Goal: Task Accomplishment & Management: Complete application form

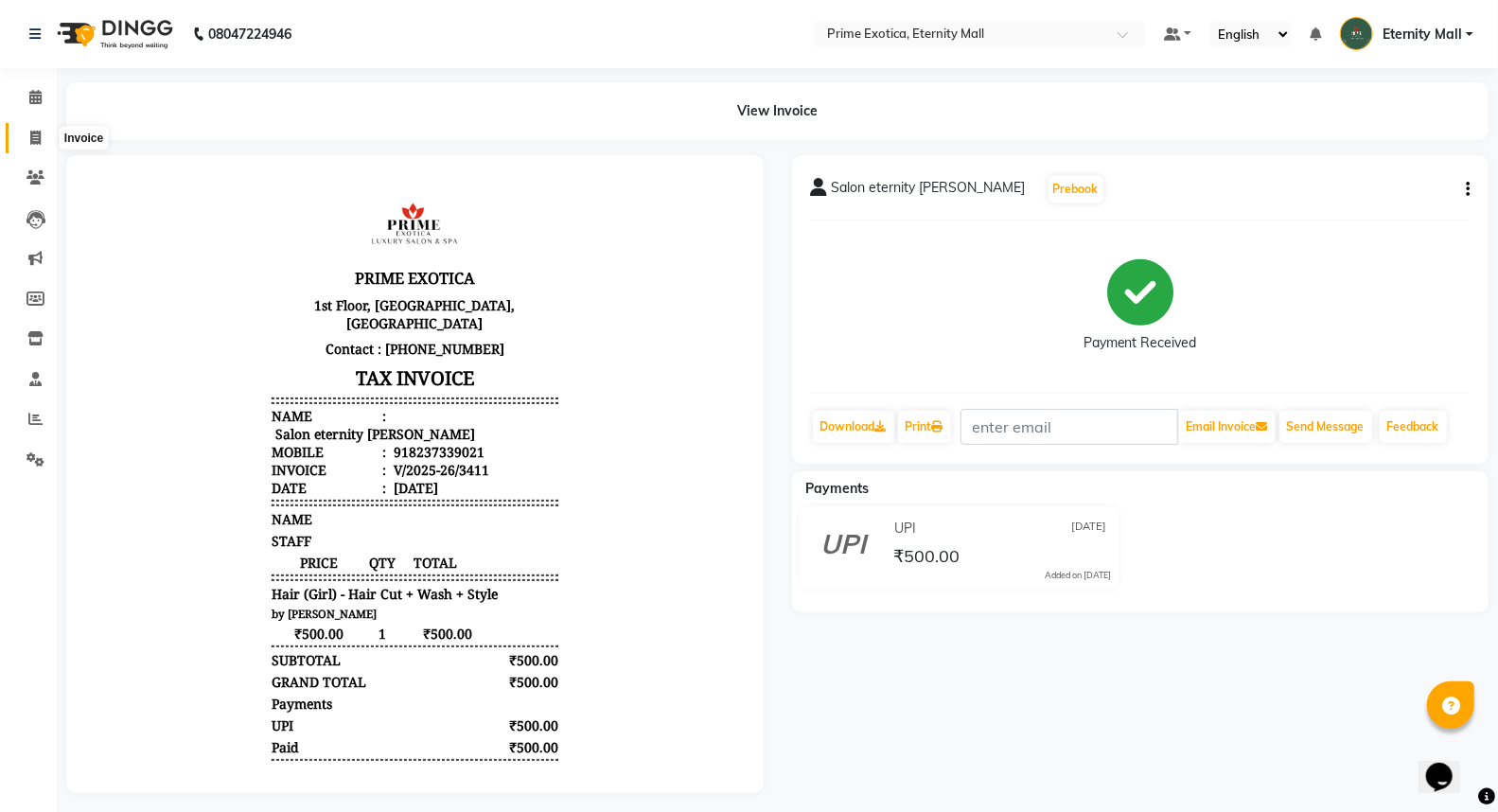
click at [38, 139] on icon at bounding box center [35, 137] width 11 height 15
select select "service"
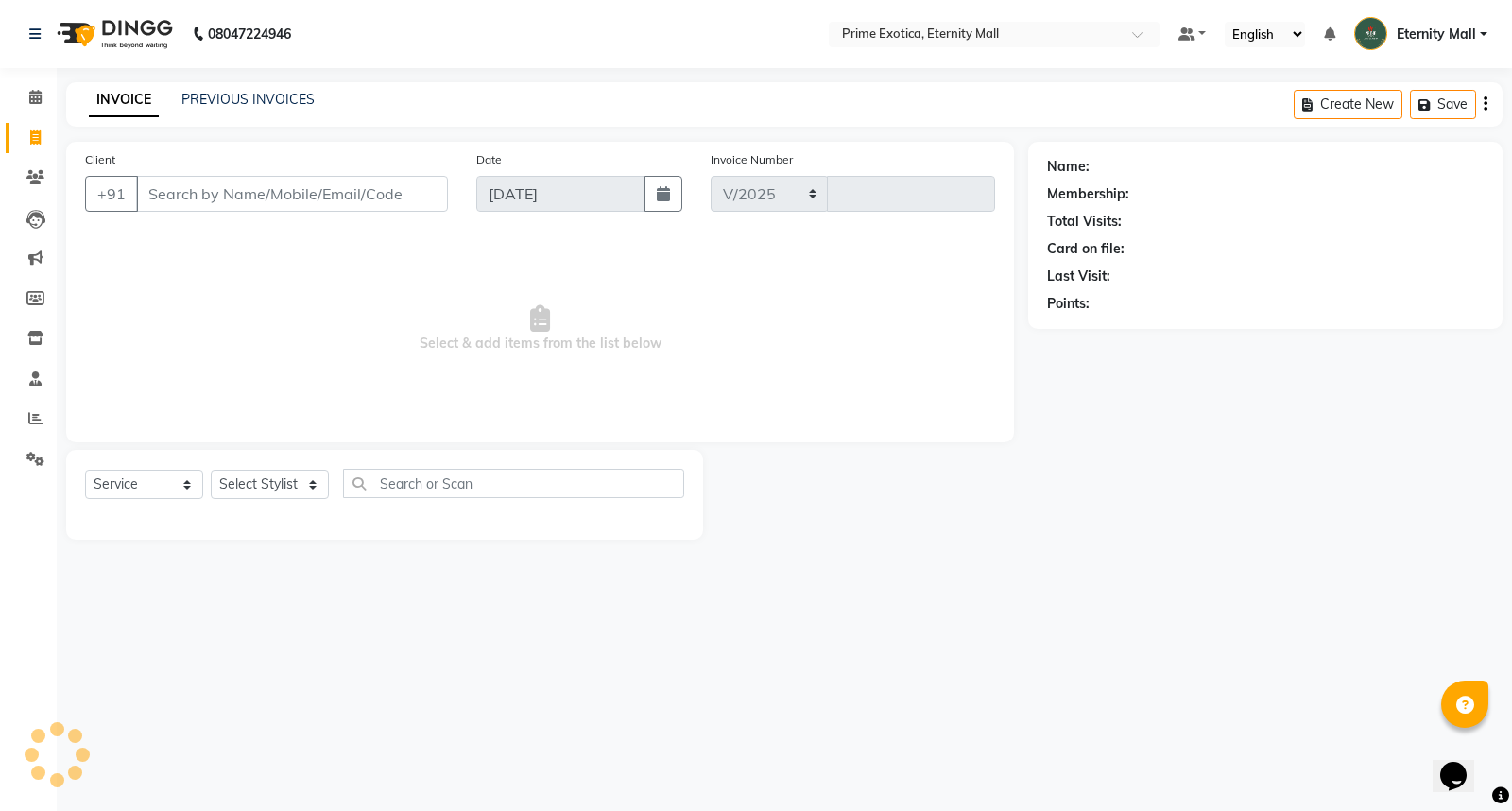
select select "5774"
type input "3412"
click at [163, 183] on input "Client" at bounding box center [292, 193] width 312 height 36
type input "9637960138"
click at [422, 185] on span "Add Client" at bounding box center [399, 193] width 75 height 18
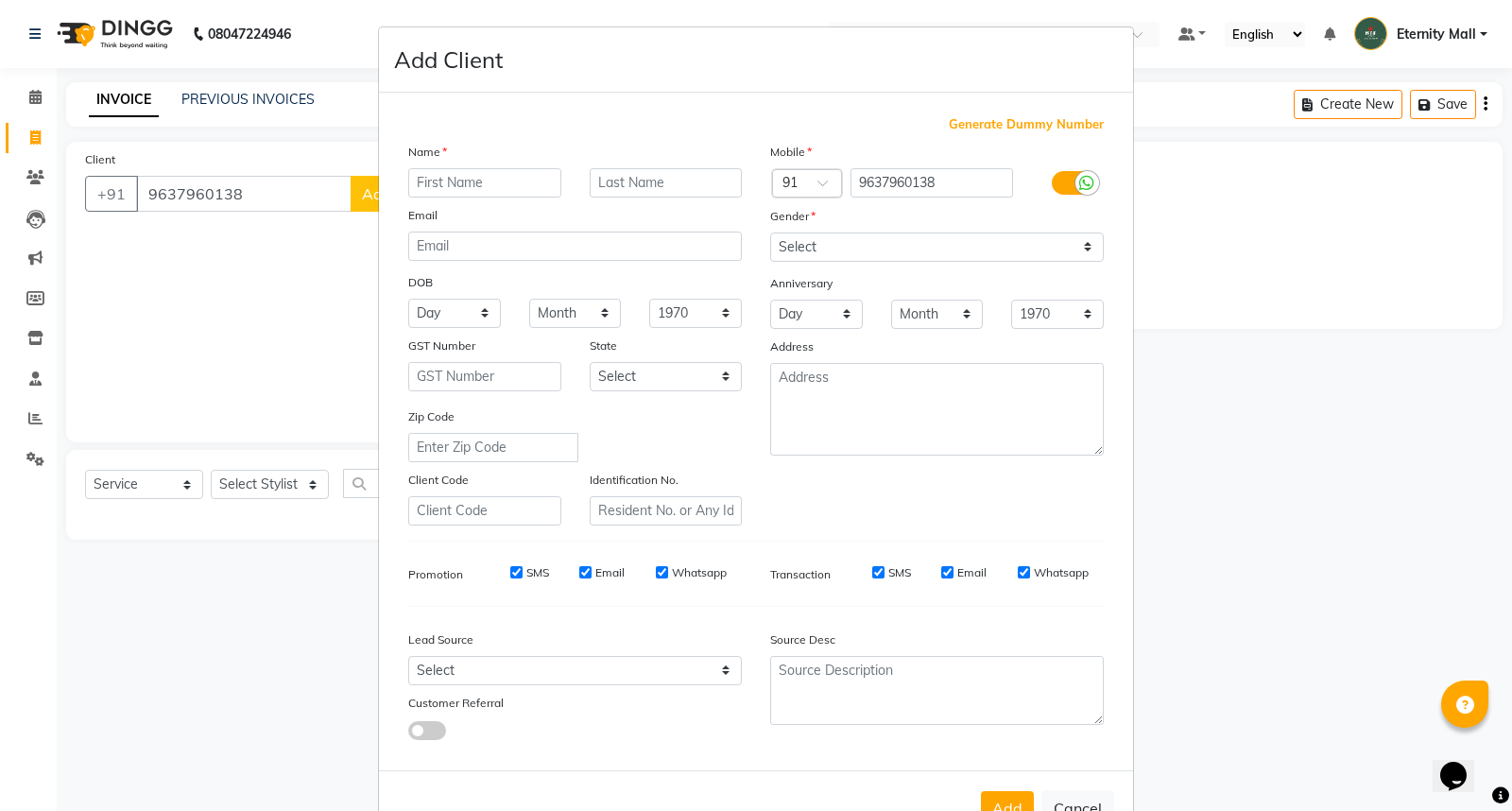
click at [524, 191] on input "text" at bounding box center [485, 182] width 153 height 29
type input "[PERSON_NAME]"
click at [951, 238] on select "Select [DEMOGRAPHIC_DATA] [DEMOGRAPHIC_DATA] Other Prefer Not To Say" at bounding box center [937, 247] width 334 height 29
select select "[DEMOGRAPHIC_DATA]"
click at [770, 233] on select "Select [DEMOGRAPHIC_DATA] [DEMOGRAPHIC_DATA] Other Prefer Not To Say" at bounding box center [937, 247] width 334 height 29
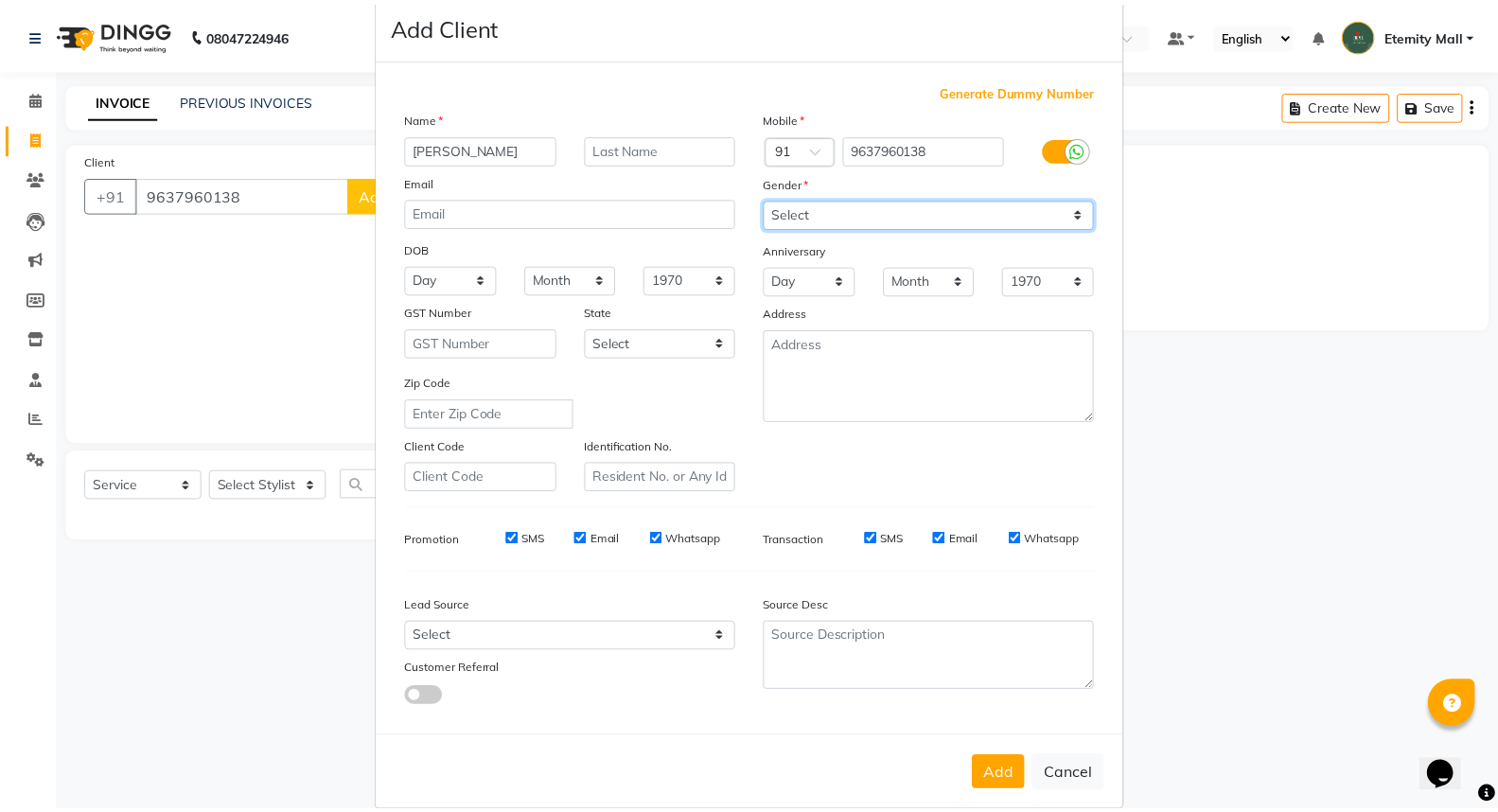
scroll to position [61, 0]
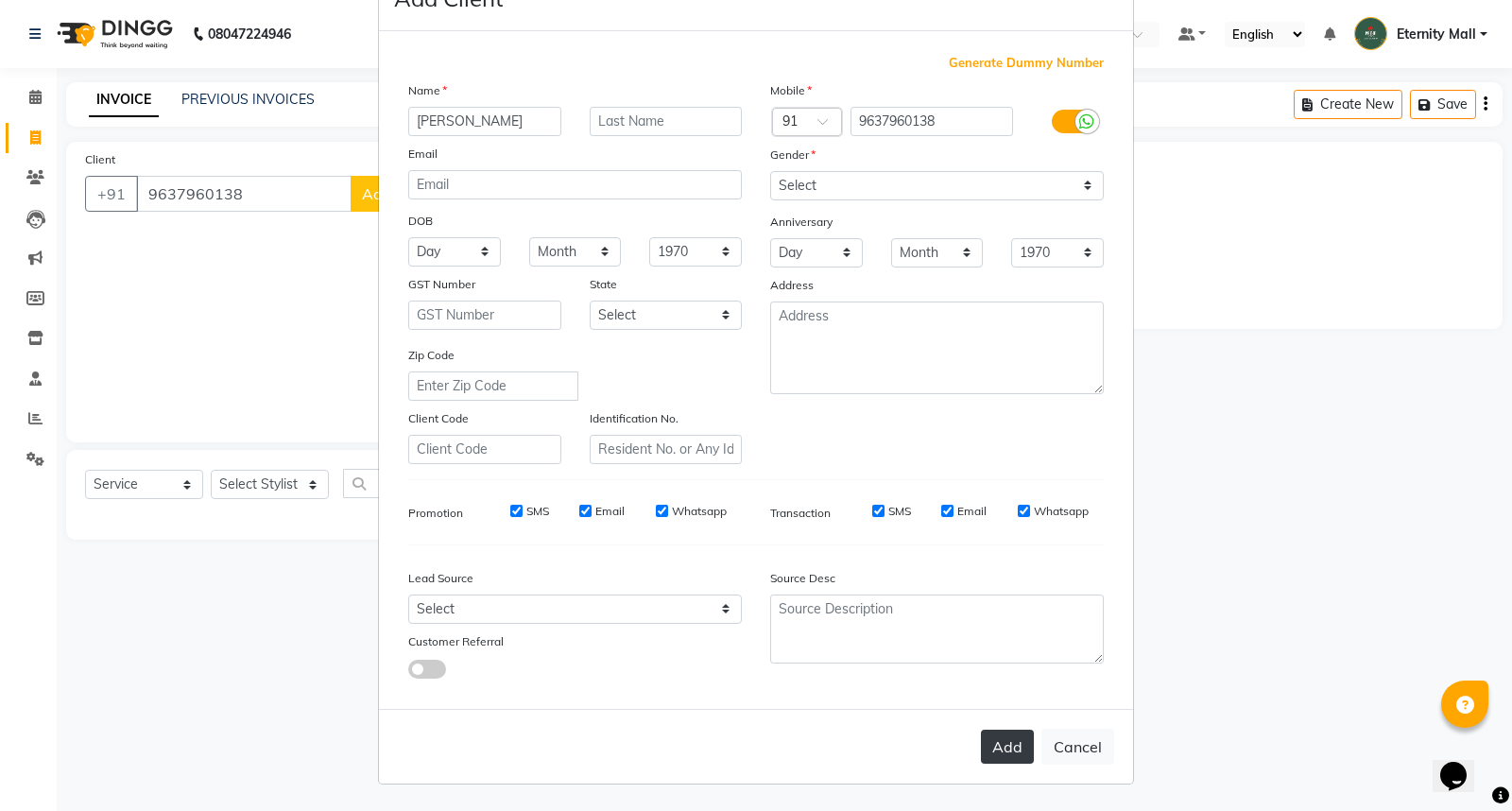
click at [996, 752] on button "Add" at bounding box center [1007, 746] width 53 height 34
select select
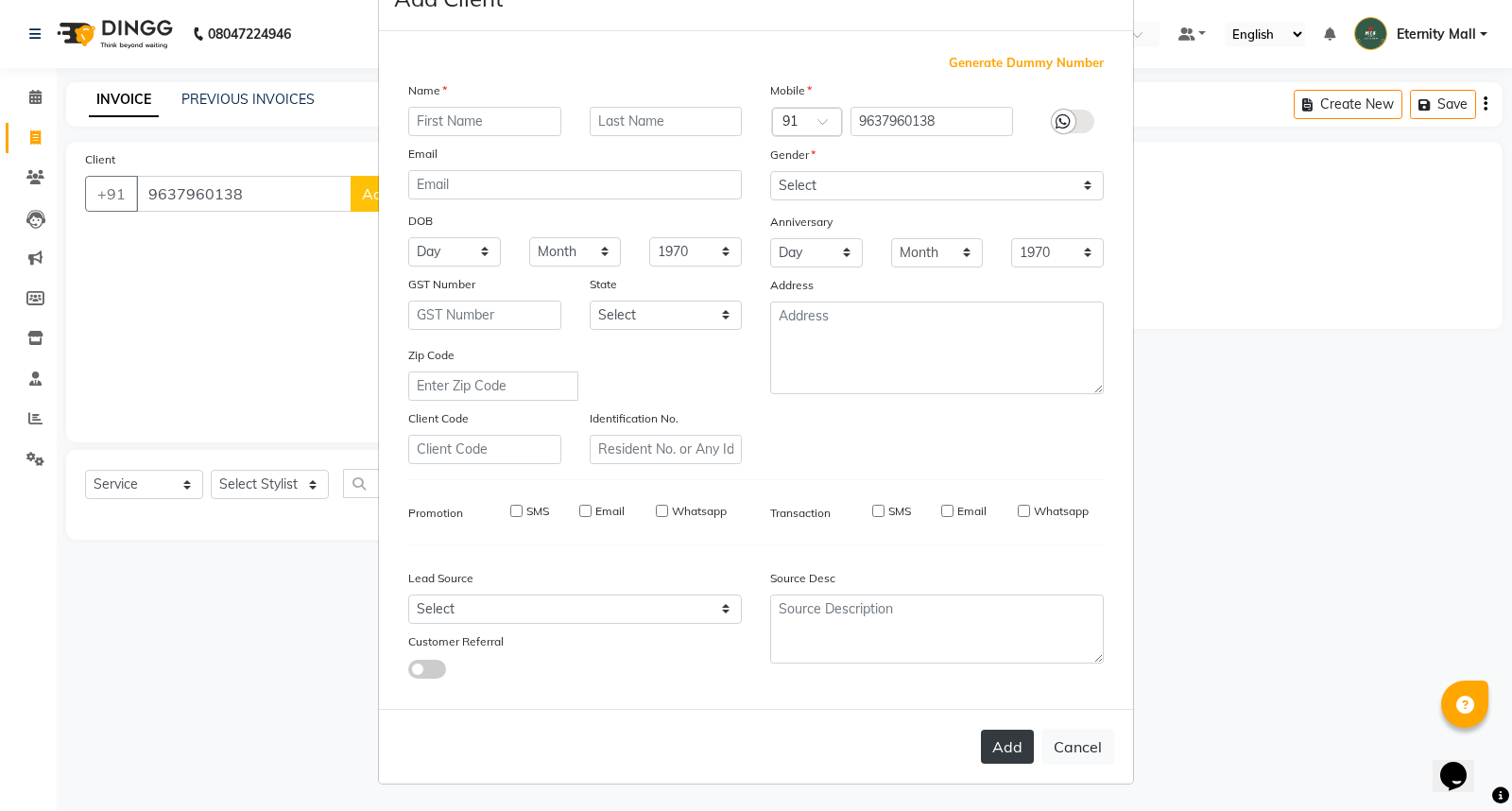
select select
checkbox input "false"
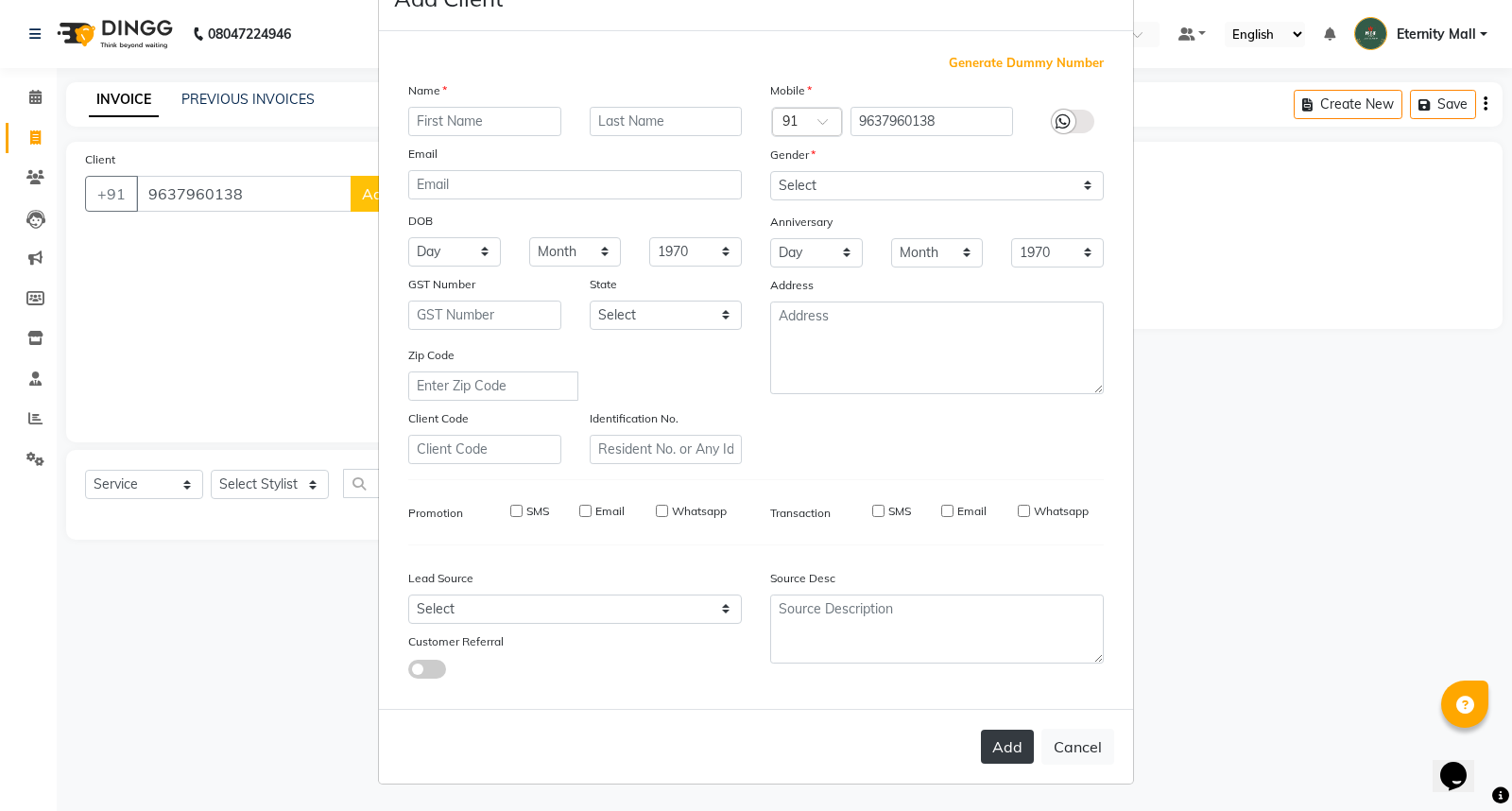
checkbox input "false"
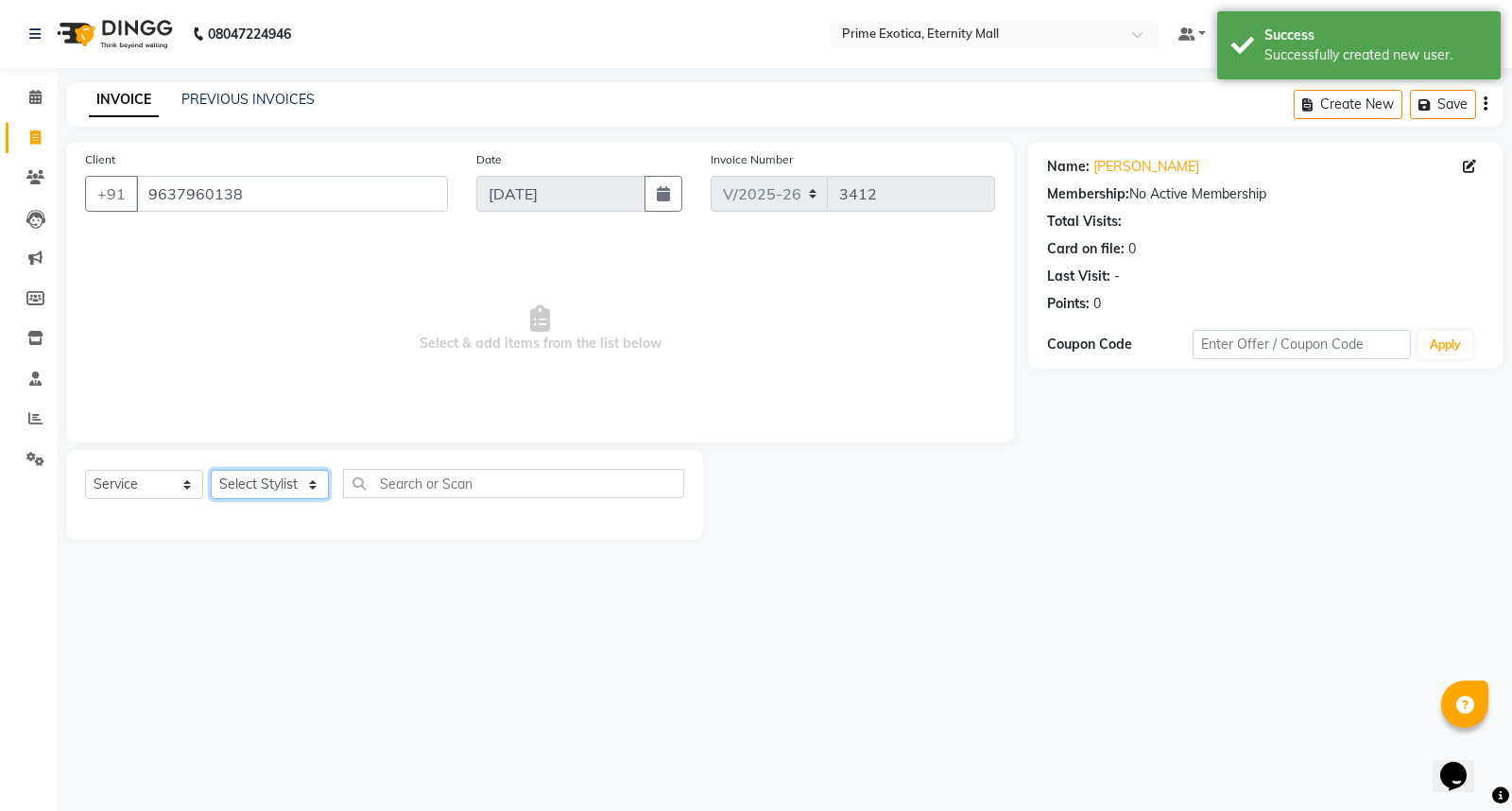
click at [276, 484] on select "Select Stylist AB ADMIN ajay vikram lakshane [PERSON_NAME] Isha [PERSON_NAME] […" at bounding box center [270, 484] width 118 height 29
select select "66179"
click at [210, 470] on select "Select Stylist AB ADMIN ajay vikram lakshane [PERSON_NAME] Isha [PERSON_NAME] […" at bounding box center [270, 484] width 118 height 29
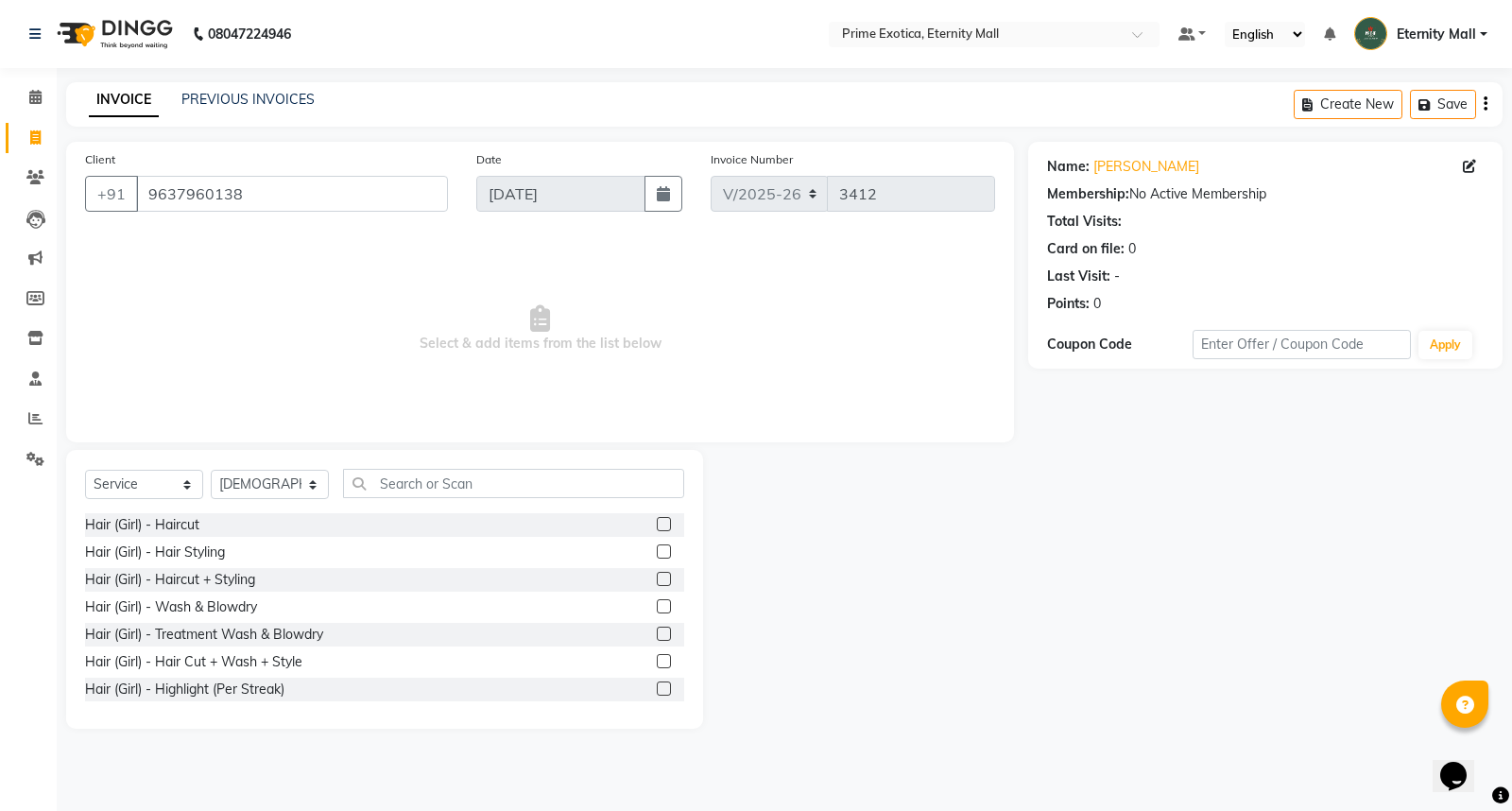
click at [657, 583] on label at bounding box center [663, 578] width 15 height 15
click at [657, 583] on input "checkbox" at bounding box center [662, 579] width 13 height 13
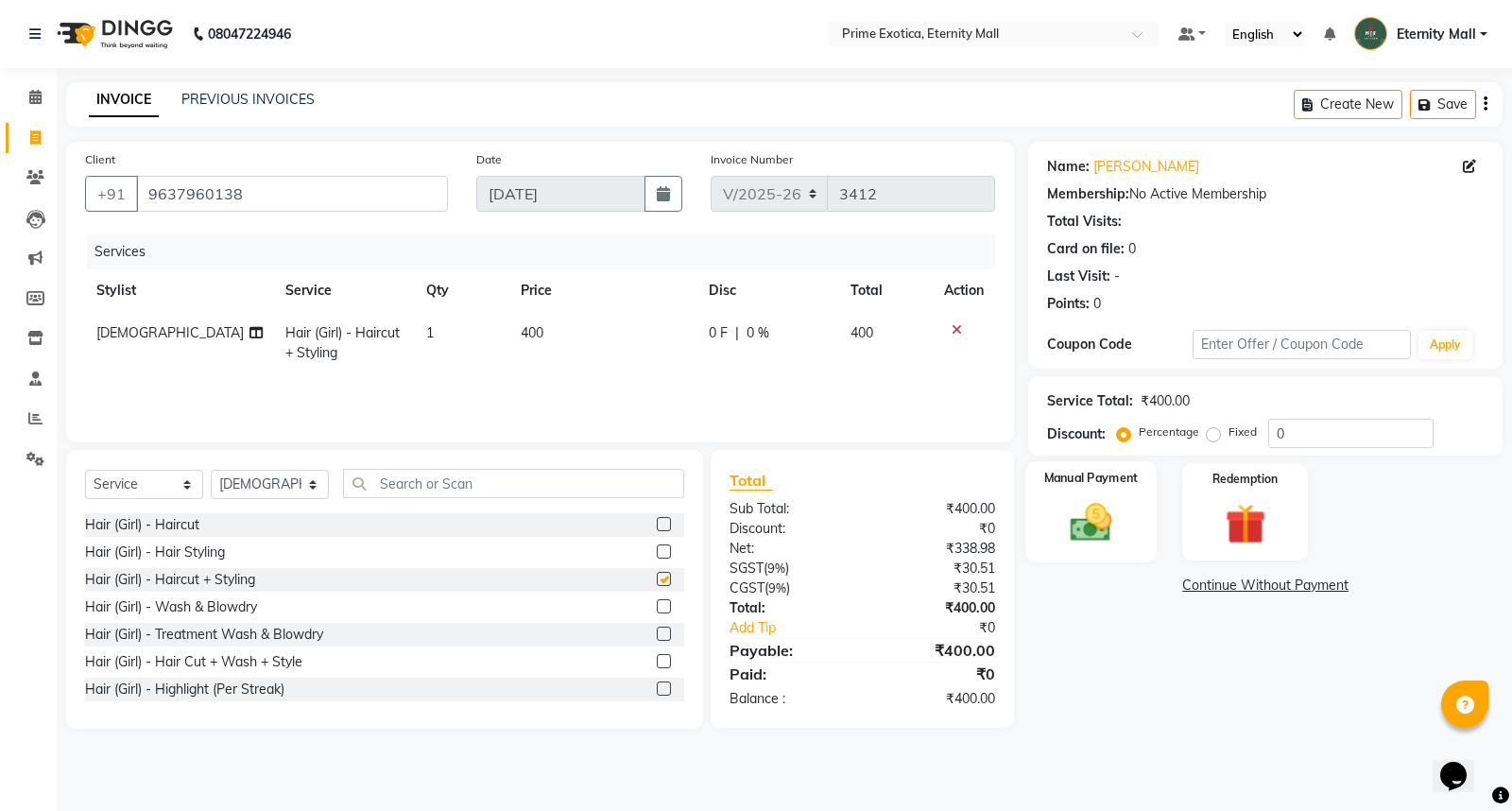
checkbox input "false"
click at [1097, 517] on img at bounding box center [1091, 522] width 68 height 49
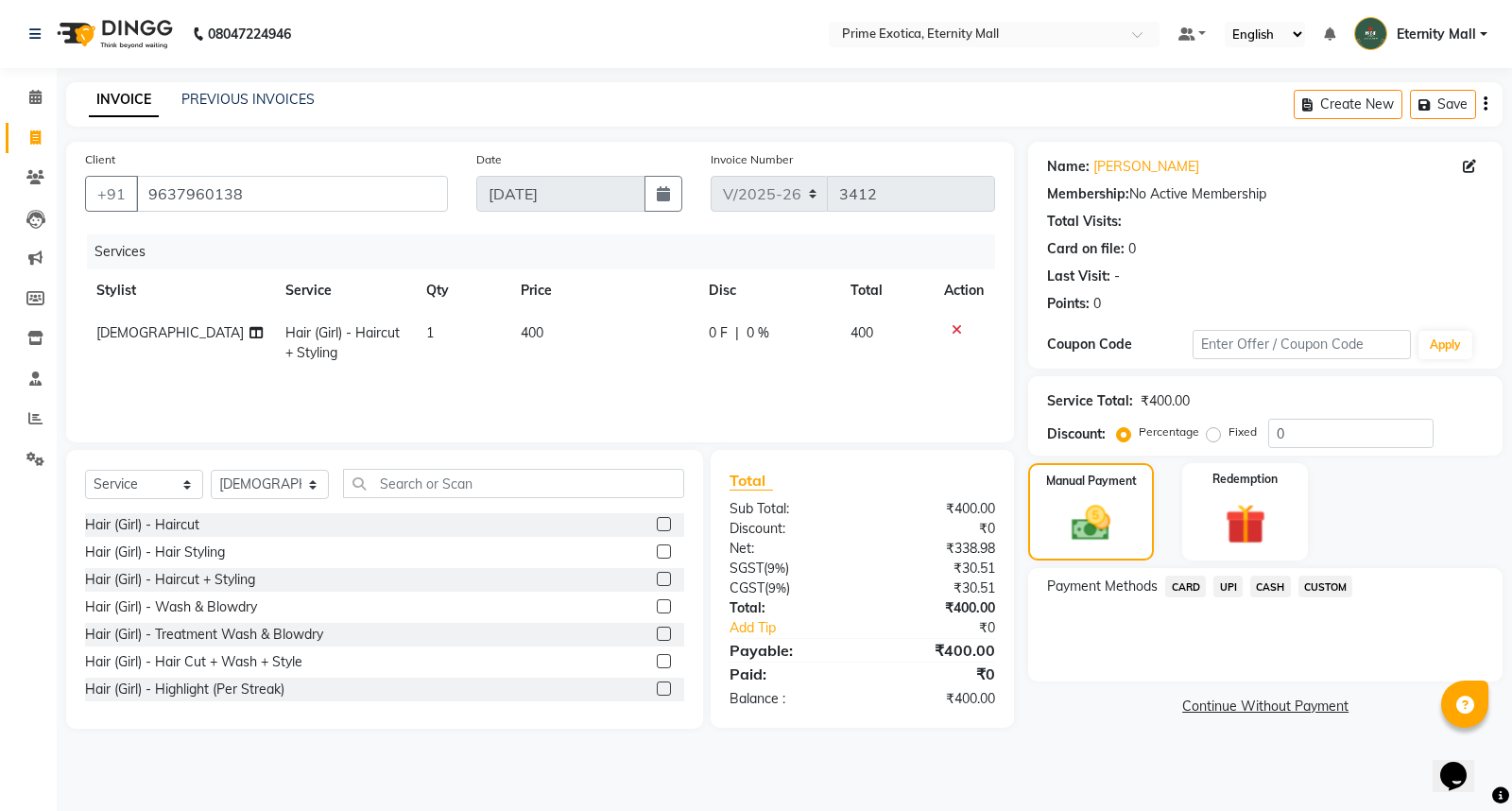
click at [1277, 588] on span "CASH" at bounding box center [1271, 586] width 41 height 21
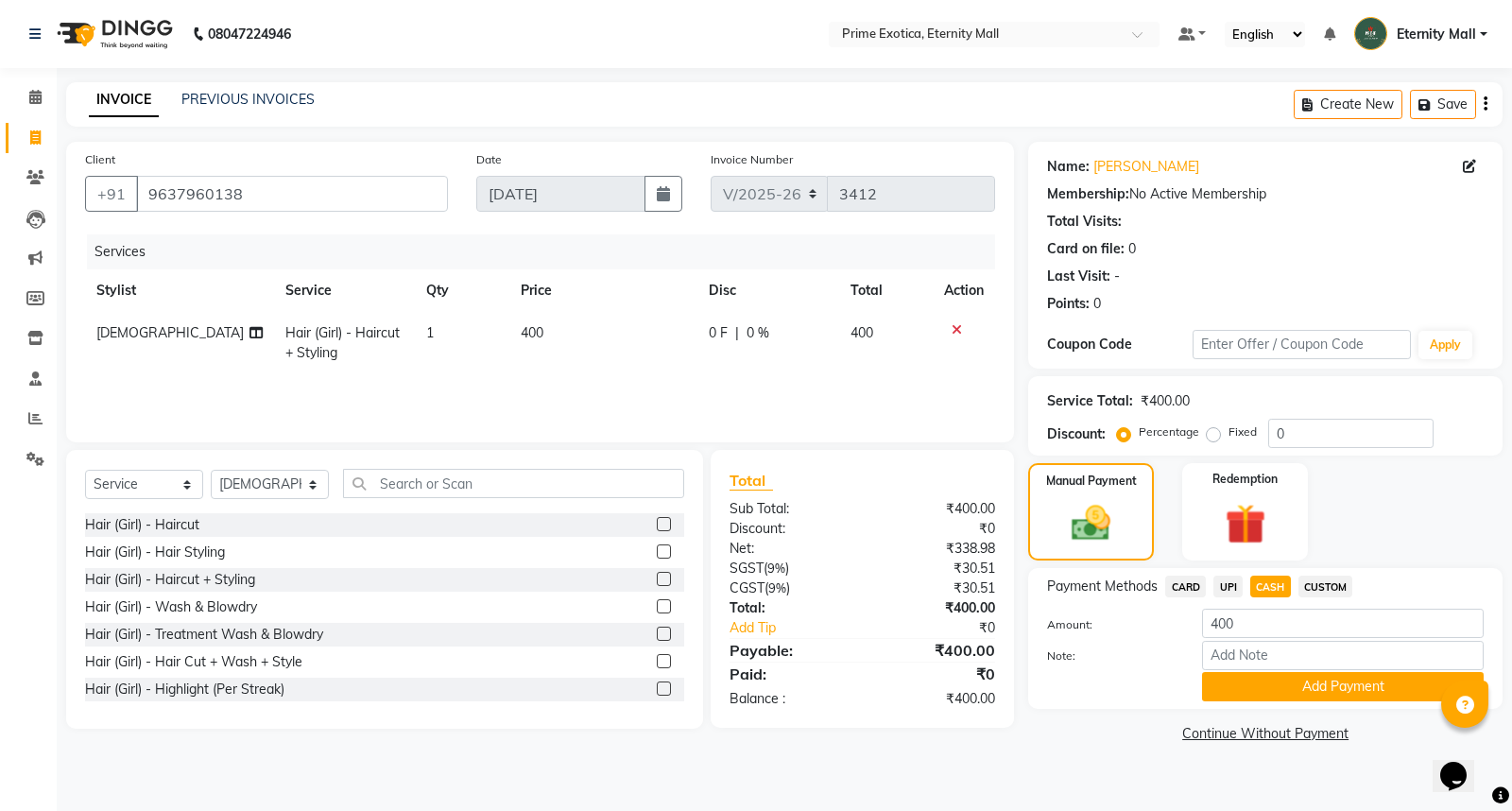
click at [1271, 671] on div "Note:" at bounding box center [1265, 657] width 465 height 32
click at [1247, 697] on button "Add Payment" at bounding box center [1342, 687] width 281 height 29
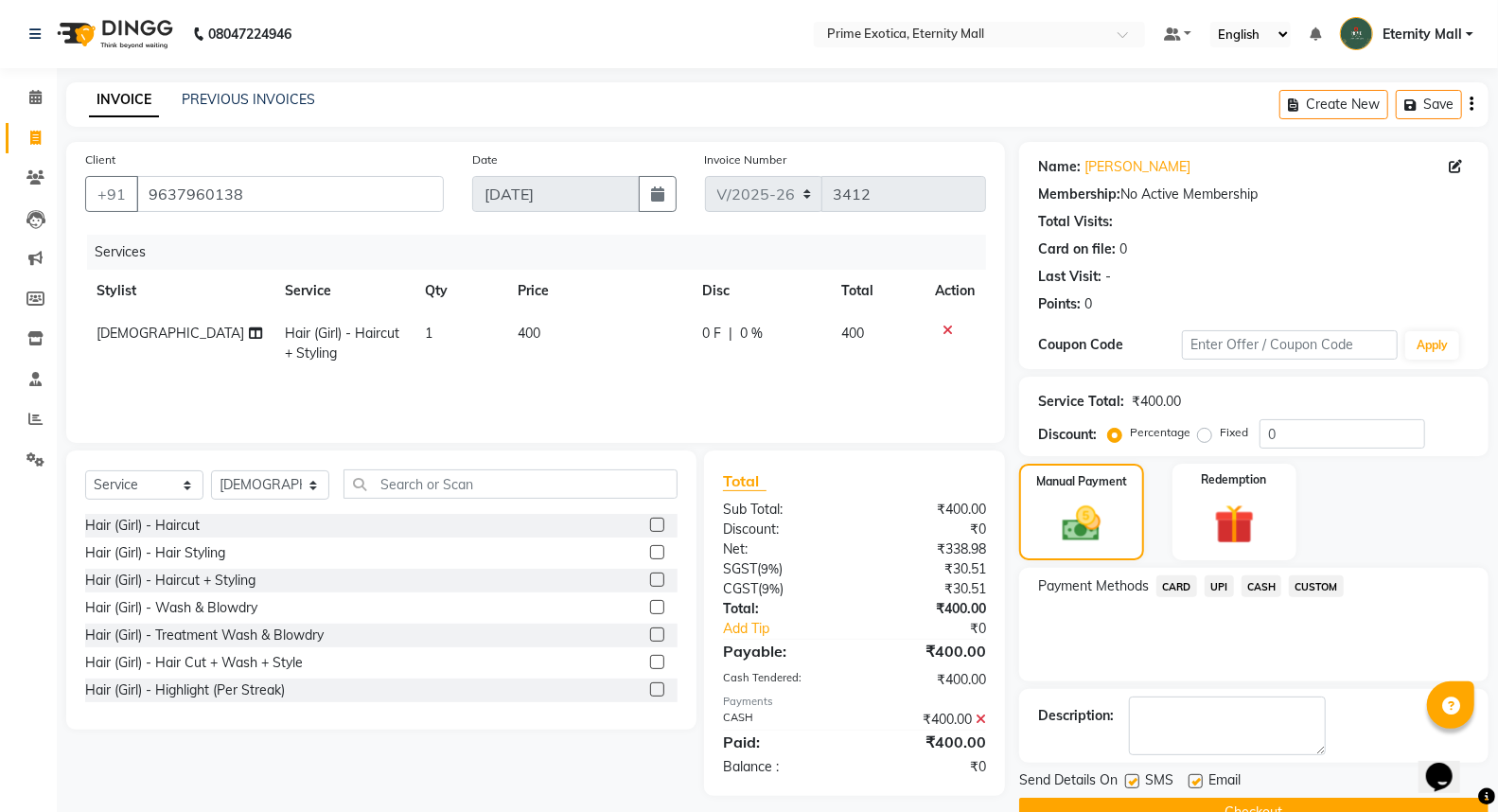
scroll to position [43, 0]
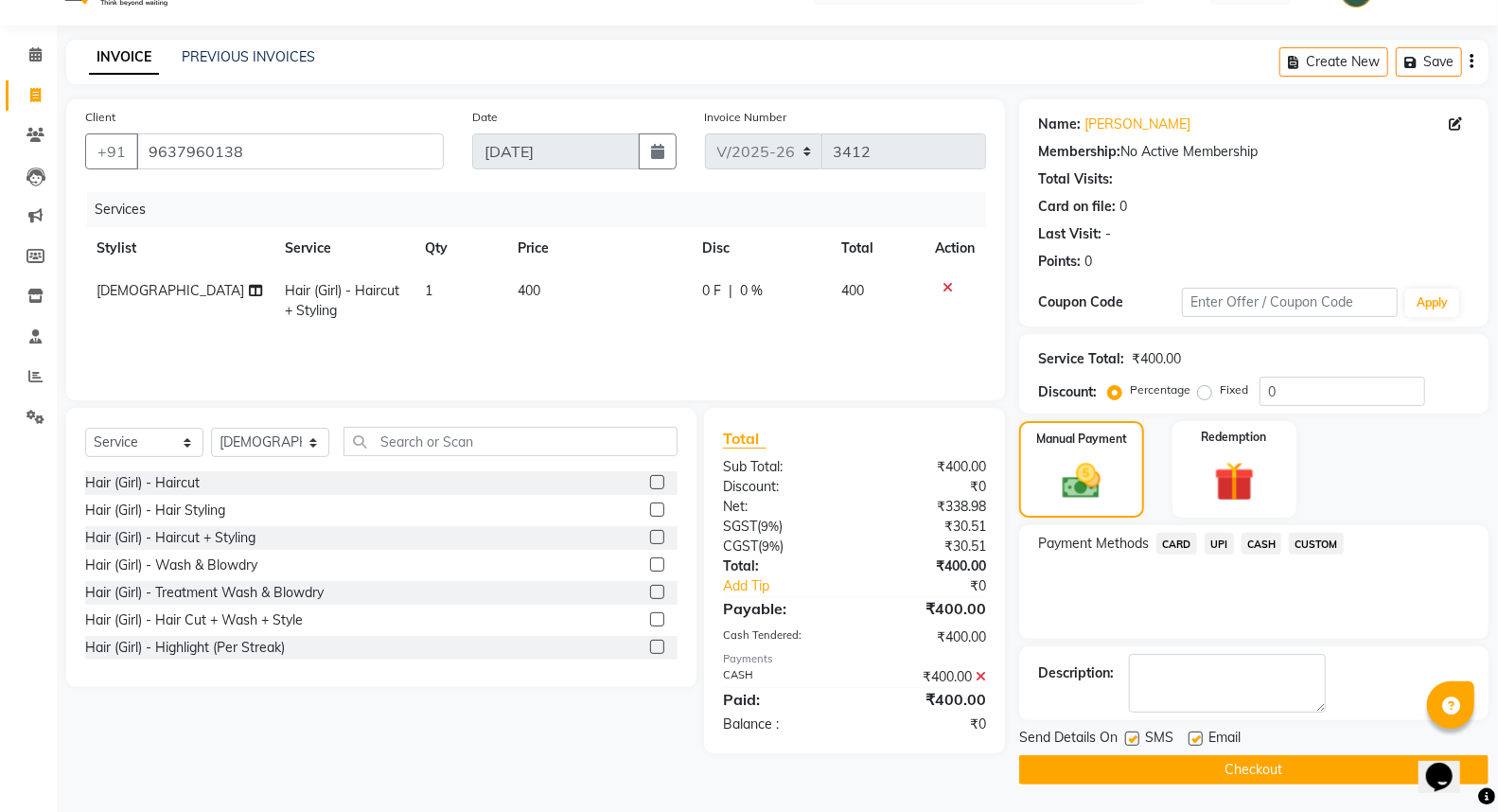
click at [1254, 774] on button "Checkout" at bounding box center [1253, 769] width 469 height 29
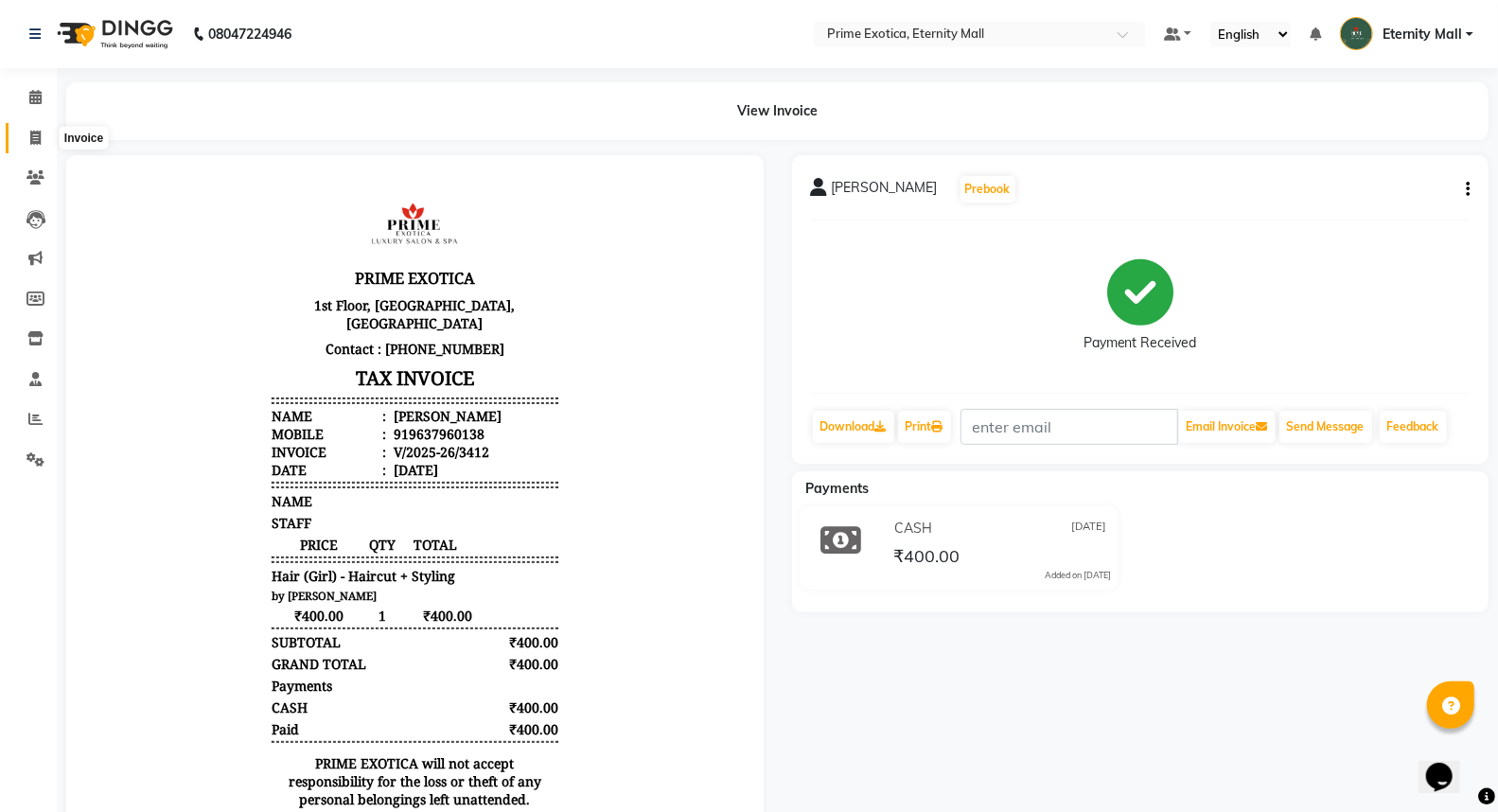
click at [38, 143] on icon at bounding box center [35, 137] width 11 height 15
select select "service"
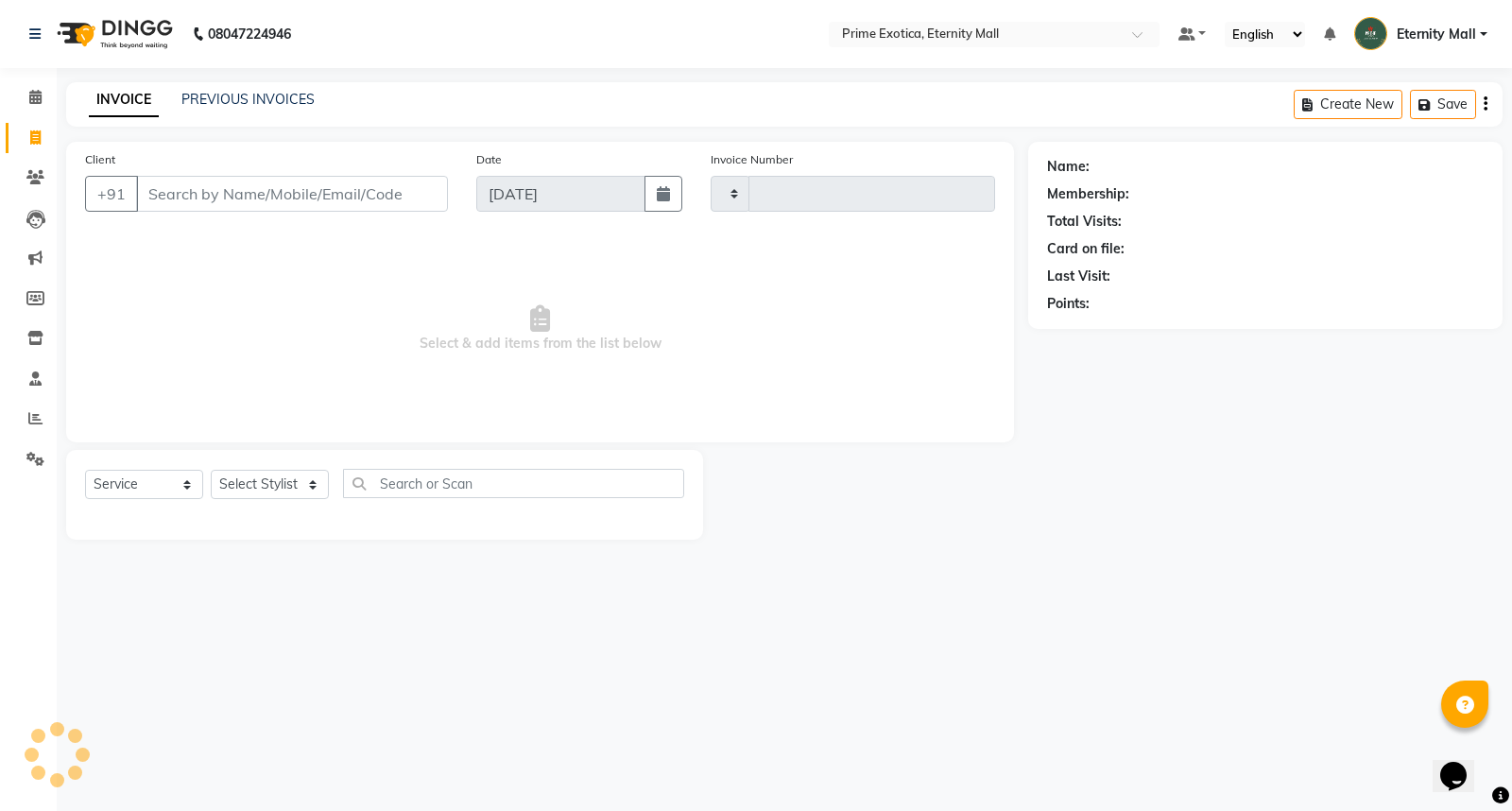
type input "3413"
select select "5774"
